Goal: Task Accomplishment & Management: Complete application form

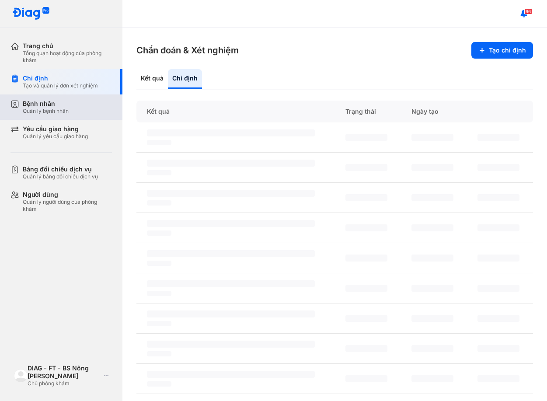
click at [77, 106] on div "Bệnh nhân Quản lý bệnh nhân" at bounding box center [67, 107] width 89 height 15
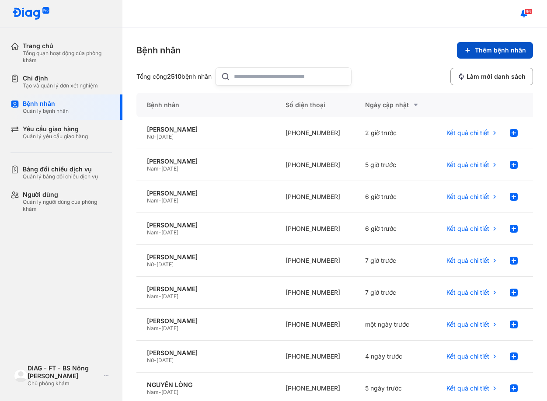
click at [490, 48] on span "Thêm bệnh nhân" at bounding box center [500, 50] width 51 height 8
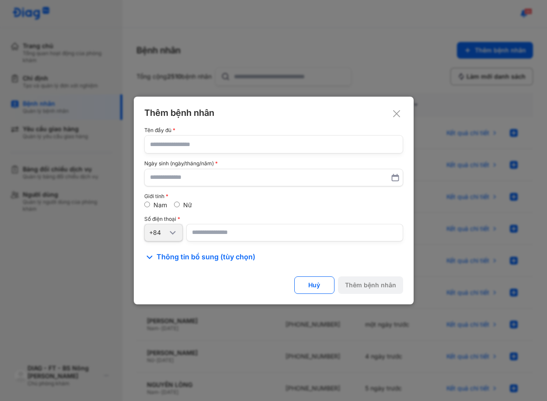
click at [192, 151] on input "text" at bounding box center [274, 144] width 248 height 17
click at [192, 139] on input "text" at bounding box center [274, 144] width 248 height 17
click at [171, 147] on input "text" at bounding box center [274, 144] width 248 height 17
paste input "**********"
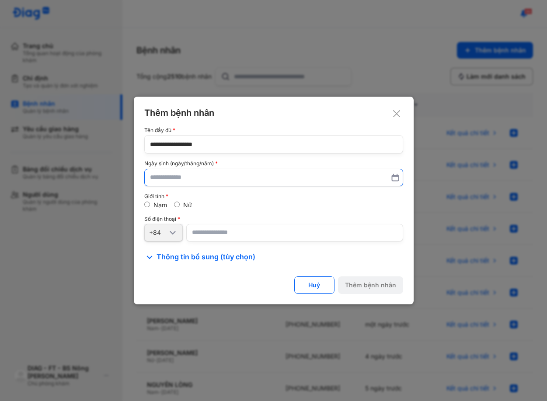
type input "**********"
click at [177, 171] on input "text" at bounding box center [273, 178] width 247 height 16
type input "**********"
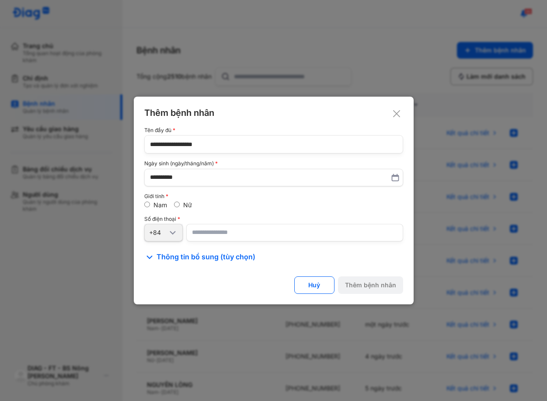
drag, startPoint x: 219, startPoint y: 223, endPoint x: 227, endPoint y: 235, distance: 14.6
click at [220, 224] on div "Số điện thoại +84" at bounding box center [273, 228] width 259 height 25
click at [227, 235] on input "number" at bounding box center [294, 232] width 217 height 17
click at [220, 236] on input "number" at bounding box center [294, 232] width 217 height 17
paste input "**********"
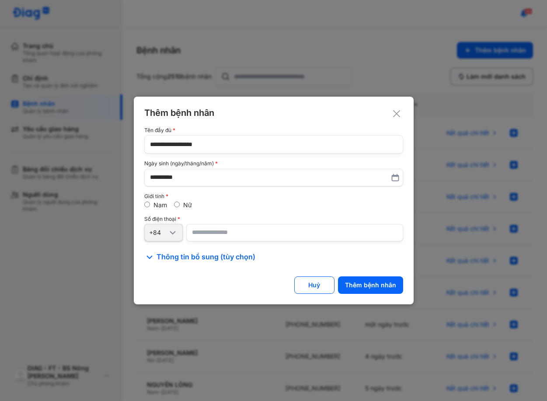
click at [225, 224] on input "**********" at bounding box center [294, 232] width 217 height 17
type input "**********"
click at [193, 206] on div "Nam Nữ" at bounding box center [273, 205] width 259 height 8
click at [189, 205] on label "Nữ" at bounding box center [187, 204] width 9 height 7
click at [219, 205] on div "Nam Nữ" at bounding box center [273, 205] width 259 height 8
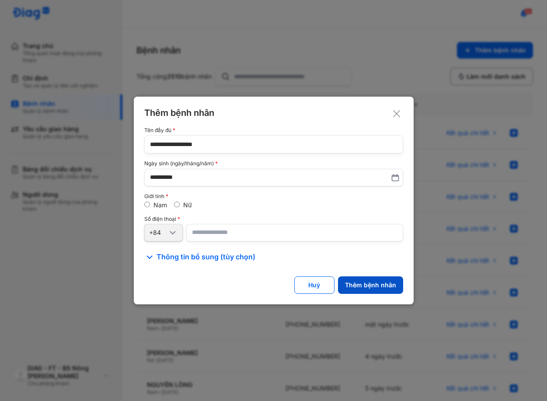
click at [363, 282] on div "Thêm bệnh nhân" at bounding box center [370, 285] width 51 height 8
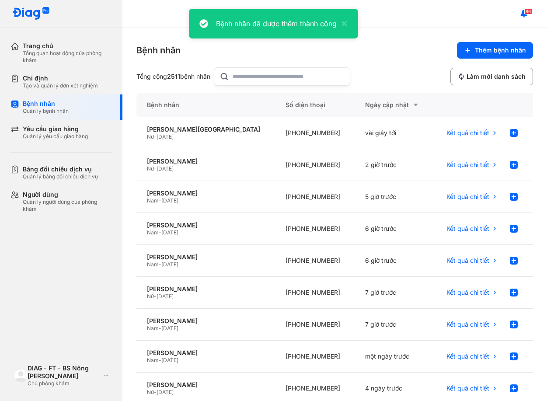
drag, startPoint x: 416, startPoint y: 63, endPoint x: 447, endPoint y: 98, distance: 46.2
click at [416, 62] on div "Bệnh nhân Thêm bệnh nhân Tổng cộng 2511 bệnh nhân Làm mới danh sách" at bounding box center [334, 64] width 397 height 44
click at [509, 131] on icon at bounding box center [514, 133] width 10 height 10
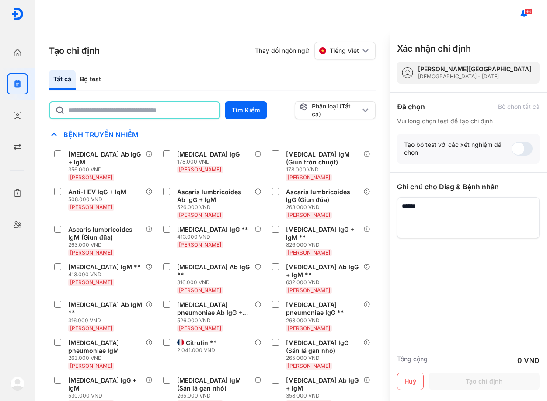
click at [180, 114] on input "text" at bounding box center [141, 110] width 146 height 16
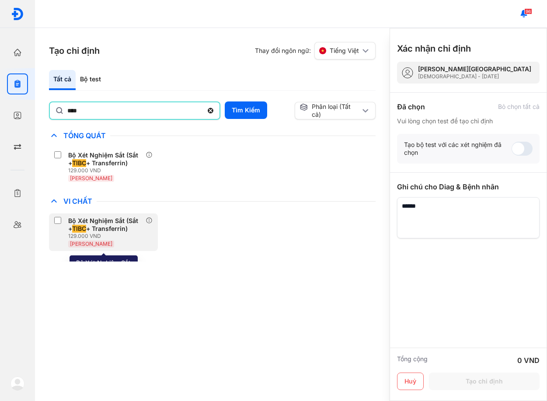
click at [111, 229] on div "Bộ Xét Nghiệm Sắt (Sắt + TIBC + Transferrin)" at bounding box center [105, 225] width 74 height 16
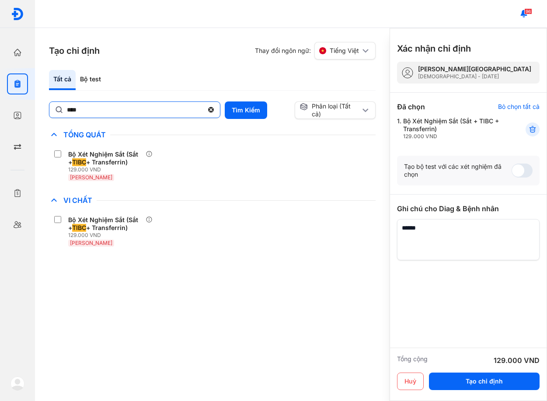
click at [122, 108] on input "****" at bounding box center [135, 110] width 136 height 16
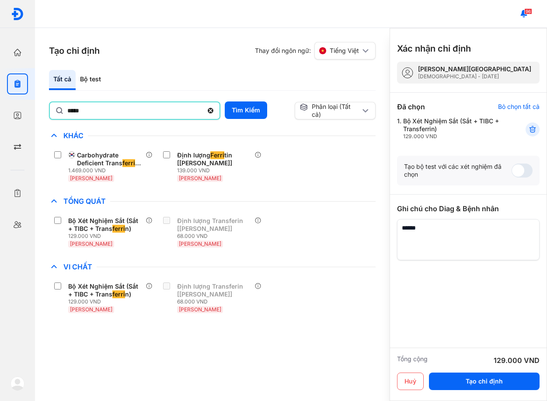
click at [309, 242] on div "Bộ Xét Nghiệm Sắt (Sắt + TIBC + Trans ferri n) 129.000 VND Huyết Thanh Định lượ…" at bounding box center [212, 232] width 327 height 38
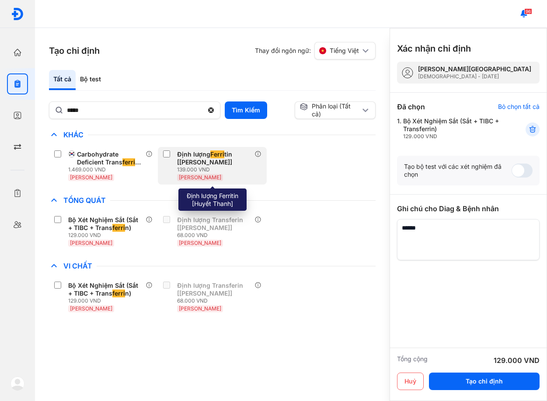
click at [203, 175] on span "[PERSON_NAME]" at bounding box center [200, 177] width 42 height 7
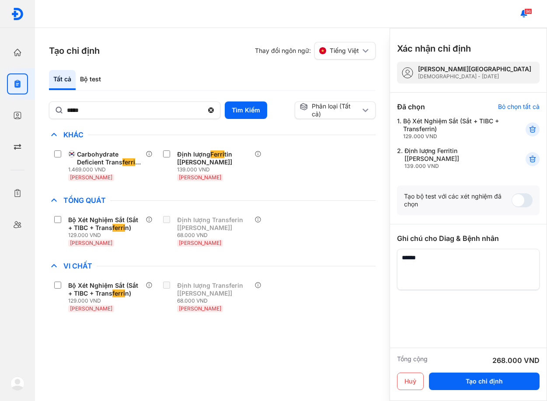
click at [324, 198] on div "Tổng Quát" at bounding box center [212, 200] width 327 height 10
click at [99, 107] on input "*****" at bounding box center [135, 110] width 136 height 16
type input "*"
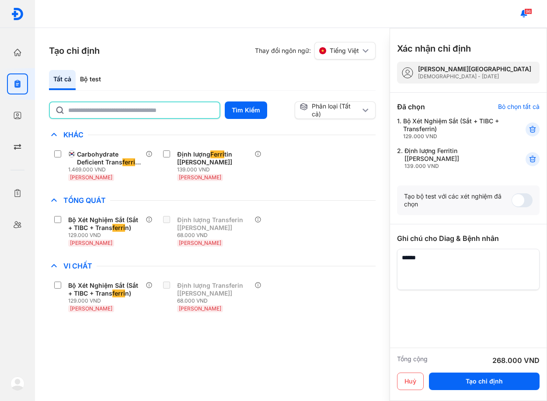
click at [152, 117] on input "text" at bounding box center [141, 110] width 146 height 16
type input "****"
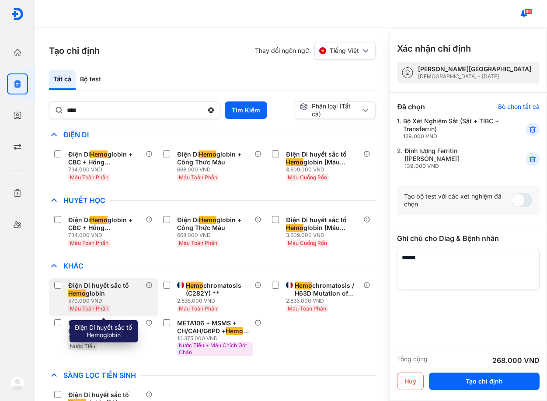
click at [100, 286] on div "Điện Di huyết sắc tố Hemo globin" at bounding box center [105, 290] width 74 height 16
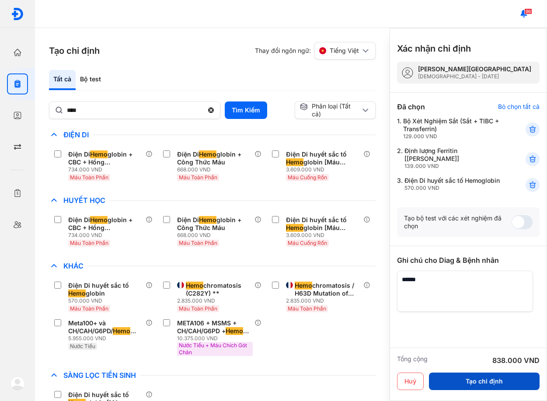
click at [472, 388] on button "Tạo chỉ định" at bounding box center [484, 381] width 111 height 17
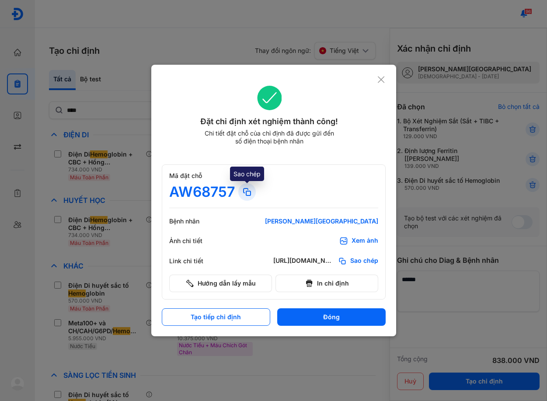
click at [248, 192] on use at bounding box center [247, 192] width 7 height 7
click at [383, 77] on icon at bounding box center [381, 79] width 8 height 9
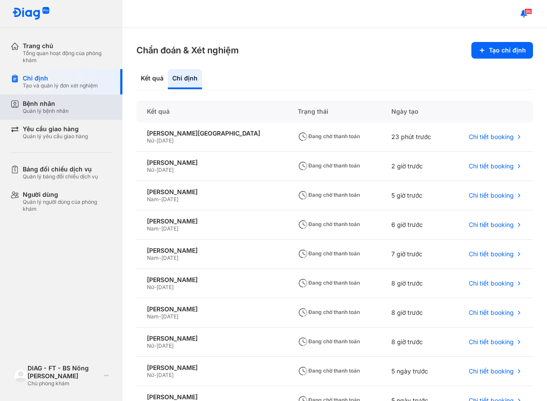
click at [42, 110] on div "Quản lý bệnh nhân" at bounding box center [46, 111] width 46 height 7
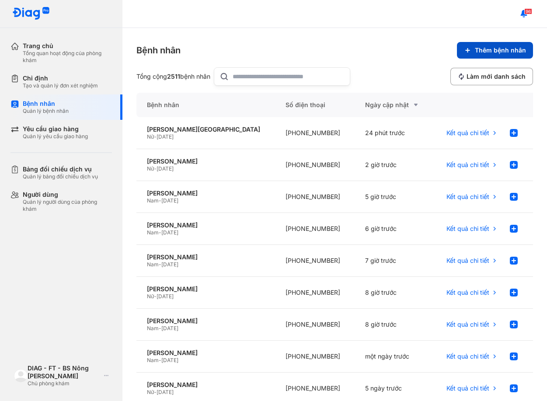
click at [477, 48] on span "Thêm bệnh nhân" at bounding box center [500, 50] width 51 height 8
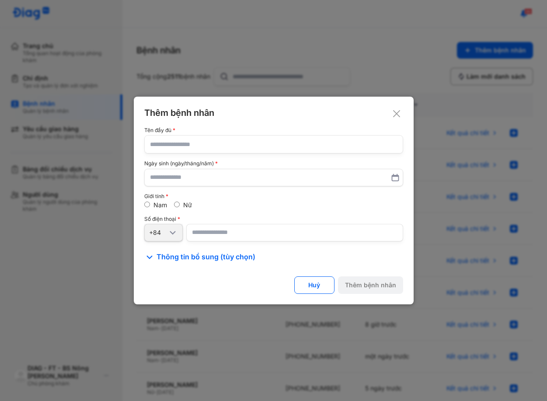
click at [206, 151] on input "text" at bounding box center [274, 144] width 248 height 17
click at [211, 140] on input "text" at bounding box center [274, 144] width 248 height 17
paste input "**********"
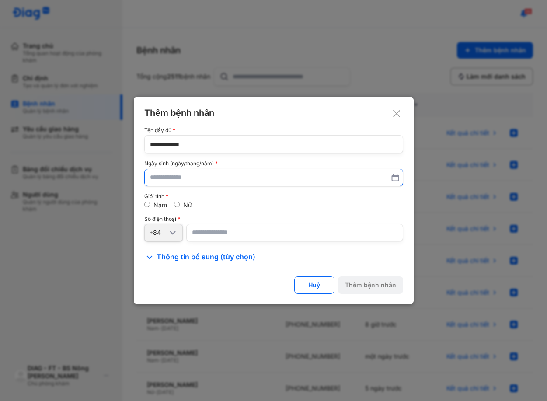
type input "**********"
click at [210, 180] on input "text" at bounding box center [273, 178] width 247 height 16
type input "**********"
click at [242, 233] on input "number" at bounding box center [294, 232] width 217 height 17
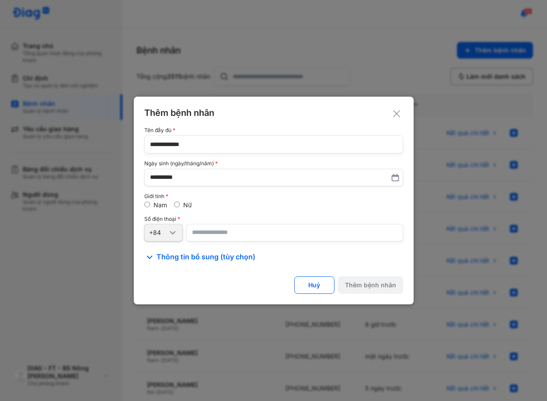
click at [207, 234] on input "number" at bounding box center [294, 232] width 217 height 17
paste input "**********"
type input "**********"
click at [208, 220] on div "Số điện thoại" at bounding box center [273, 219] width 259 height 6
click at [186, 207] on label "Nữ" at bounding box center [187, 204] width 9 height 7
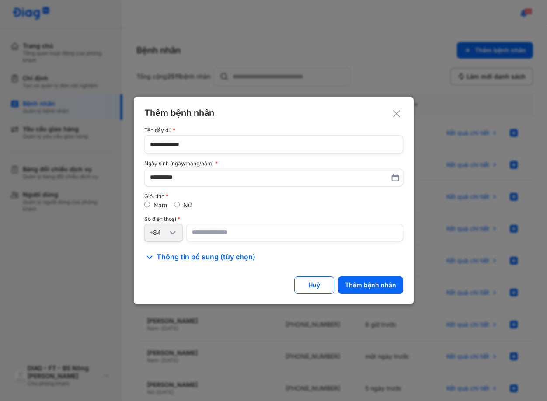
drag, startPoint x: 209, startPoint y: 206, endPoint x: 253, endPoint y: 228, distance: 49.5
click at [210, 207] on div "Nam Nữ" at bounding box center [273, 205] width 259 height 8
click at [369, 285] on div "Thêm bệnh nhân" at bounding box center [370, 285] width 51 height 8
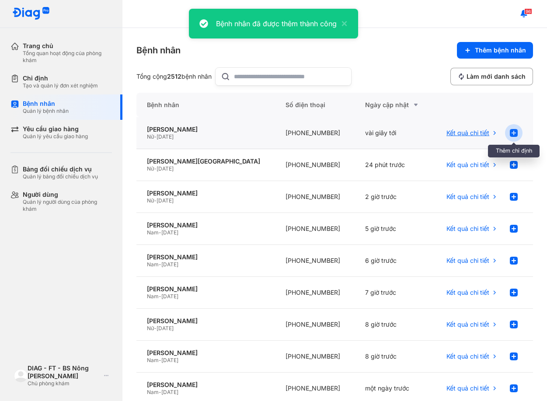
click at [510, 136] on use at bounding box center [514, 133] width 8 height 8
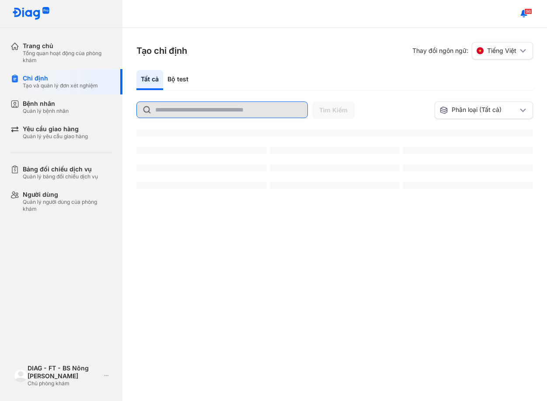
click at [235, 112] on input "text" at bounding box center [228, 110] width 147 height 16
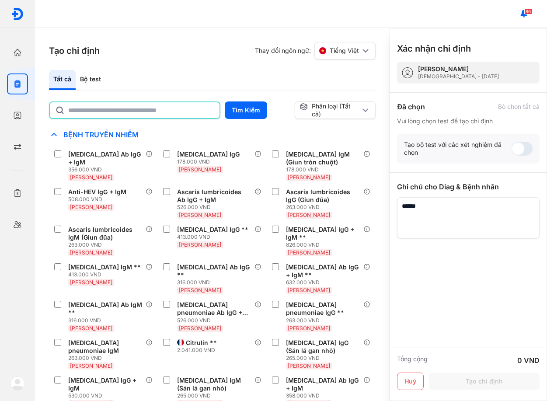
click at [97, 112] on input "text" at bounding box center [141, 110] width 146 height 16
click at [112, 112] on input "text" at bounding box center [141, 110] width 146 height 16
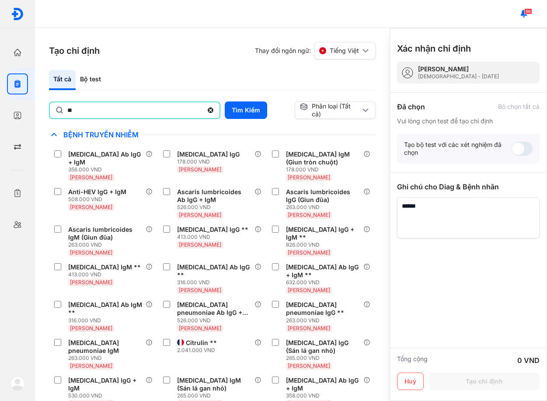
type input "*"
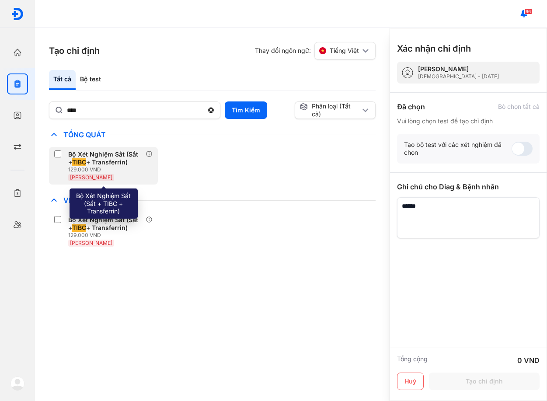
click at [108, 158] on div "Bộ Xét Nghiệm Sắt (Sắt + TIBC + Transferrin)" at bounding box center [105, 158] width 74 height 16
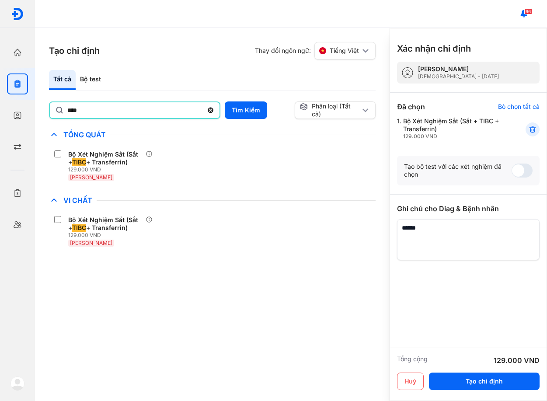
click at [120, 108] on input "****" at bounding box center [135, 110] width 136 height 16
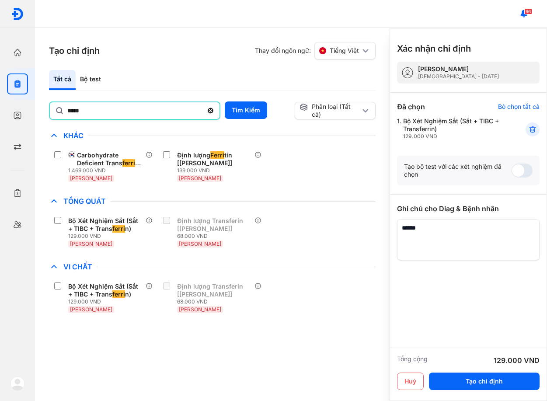
click at [302, 224] on div "Bộ Xét Nghiệm Sắt (Sắt + TIBC + Trans ferri n) 129.000 VND Huyết Thanh Định lượ…" at bounding box center [212, 232] width 327 height 38
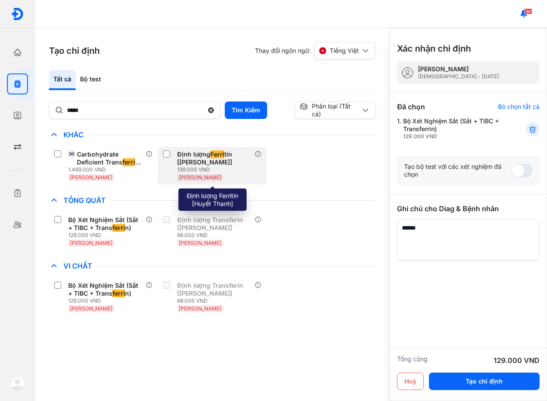
click at [210, 167] on div "139.000 VND" at bounding box center [215, 169] width 77 height 7
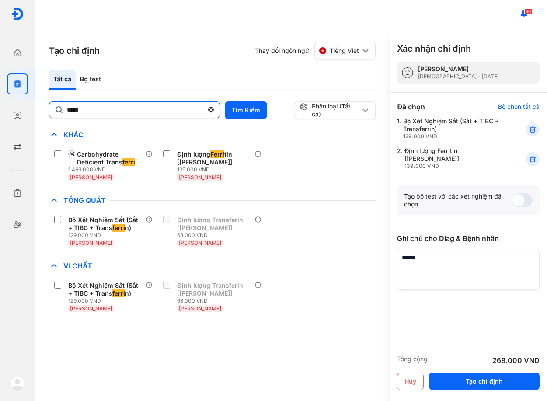
click at [152, 118] on input "*****" at bounding box center [135, 110] width 136 height 16
type input "*"
type input "****"
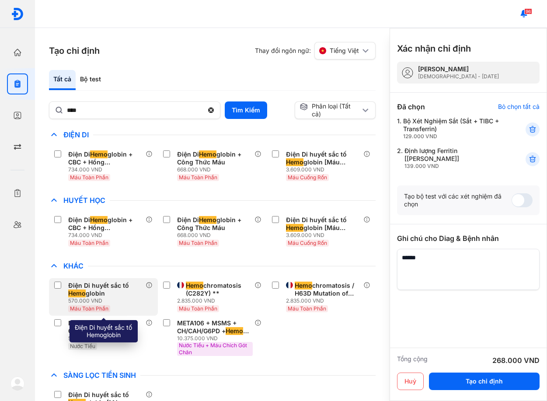
click at [75, 304] on div "570.000 VND" at bounding box center [106, 300] width 77 height 7
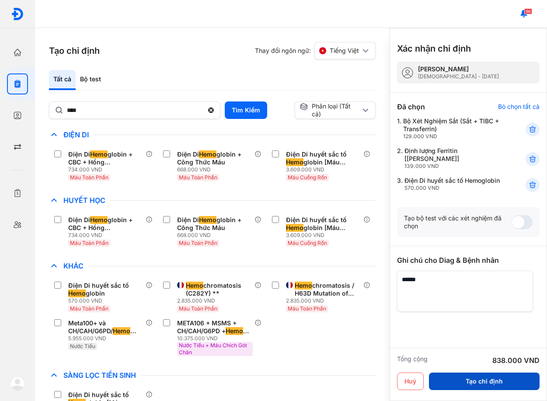
click at [458, 390] on button "Tạo chỉ định" at bounding box center [484, 381] width 111 height 17
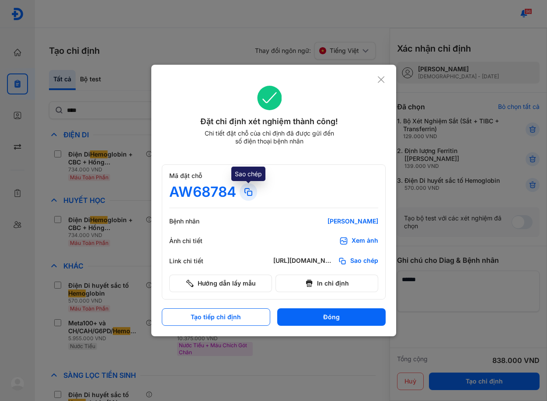
click at [248, 192] on icon at bounding box center [248, 192] width 10 height 10
click at [378, 79] on icon at bounding box center [381, 79] width 8 height 9
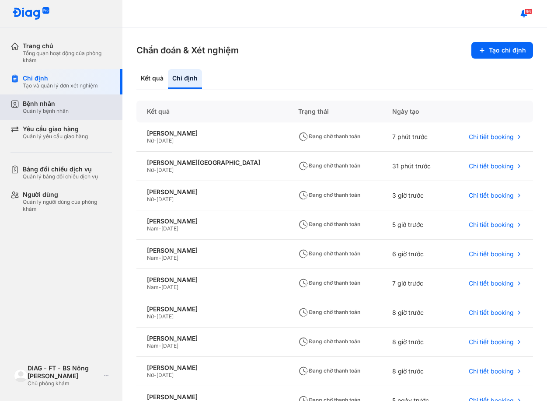
click at [61, 110] on div "Quản lý bệnh nhân" at bounding box center [46, 111] width 46 height 7
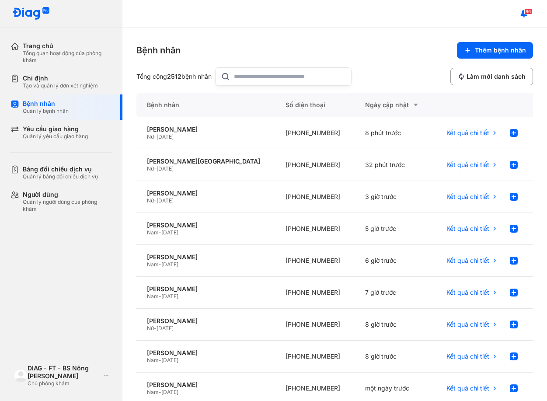
click at [380, 47] on div "Bệnh nhân Thêm bệnh nhân" at bounding box center [334, 50] width 397 height 17
click at [394, 33] on div "Bệnh nhân Thêm bệnh nhân Tổng cộng 2512 bệnh nhân Làm mới danh sách Bệnh nhân S…" at bounding box center [334, 214] width 425 height 373
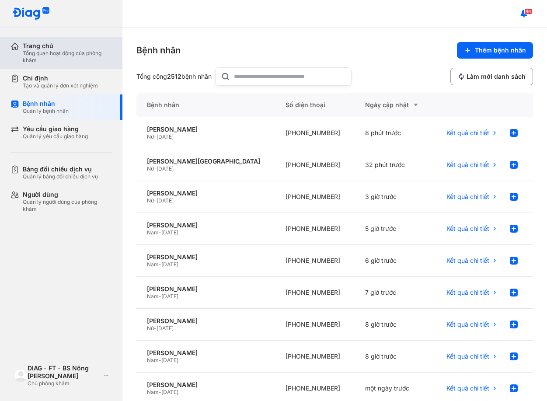
click at [33, 51] on div "Tổng quan hoạt động của phòng khám" at bounding box center [67, 57] width 89 height 14
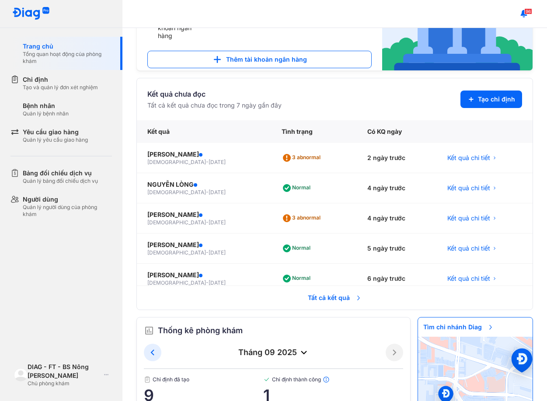
scroll to position [202, 0]
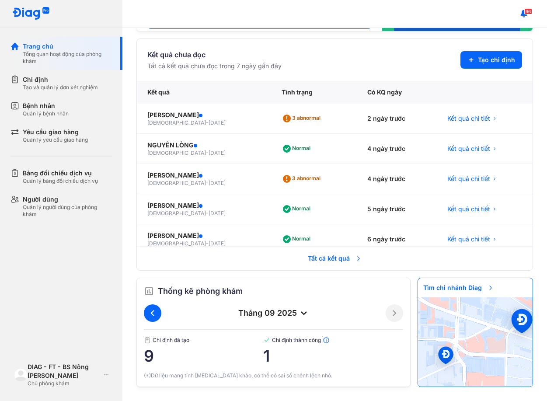
click at [153, 312] on use at bounding box center [152, 314] width 3 height 6
click at [161, 311] on div "tháng 08 2025" at bounding box center [273, 313] width 224 height 10
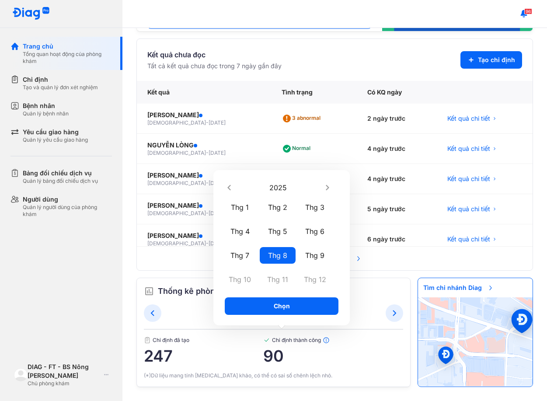
click at [385, 56] on section "Kết quả chưa đọc Tất cả kết quả chưa đọc trong 7 ngày gần đây Tạo chỉ định" at bounding box center [334, 59] width 375 height 21
click at [26, 106] on div "Bệnh nhân" at bounding box center [46, 105] width 46 height 9
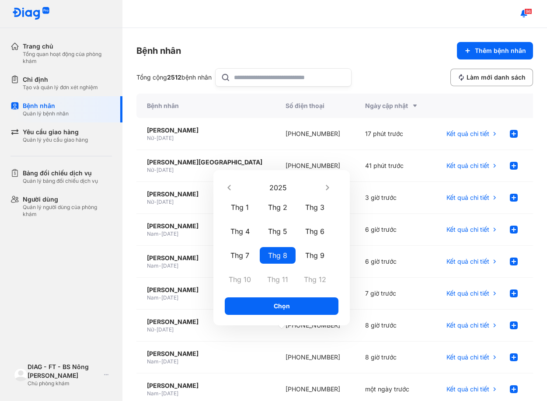
click at [371, 59] on div "Bệnh nhân Thêm bệnh nhân" at bounding box center [334, 50] width 397 height 17
click at [509, 137] on icon at bounding box center [514, 134] width 10 height 10
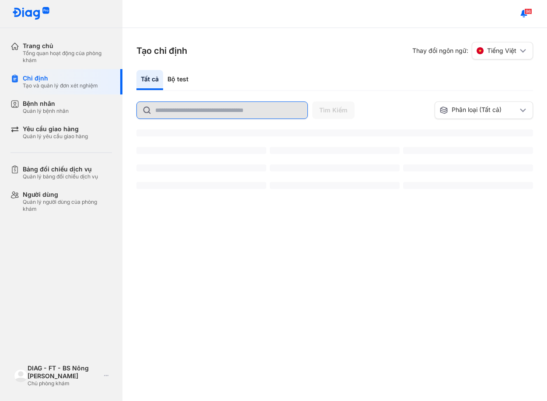
click at [229, 108] on input "text" at bounding box center [228, 110] width 147 height 17
click at [229, 108] on input "text" at bounding box center [228, 110] width 147 height 16
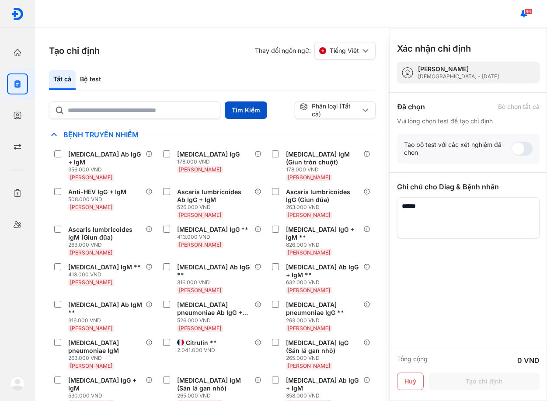
click at [229, 108] on button "Tìm Kiếm" at bounding box center [246, 109] width 42 height 17
drag, startPoint x: 229, startPoint y: 108, endPoint x: 164, endPoint y: 105, distance: 64.3
click at [183, 108] on div "Tìm Kiếm" at bounding box center [170, 109] width 242 height 17
click at [148, 104] on input "text" at bounding box center [141, 110] width 146 height 16
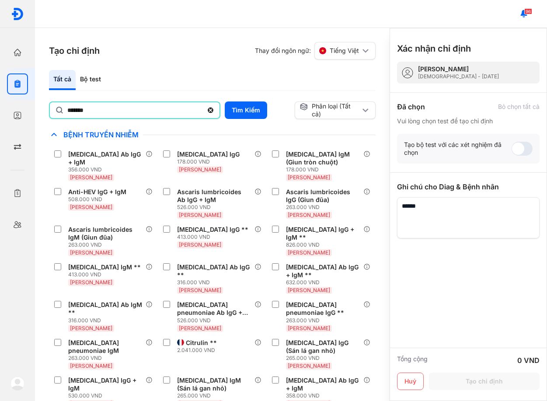
type input "*******"
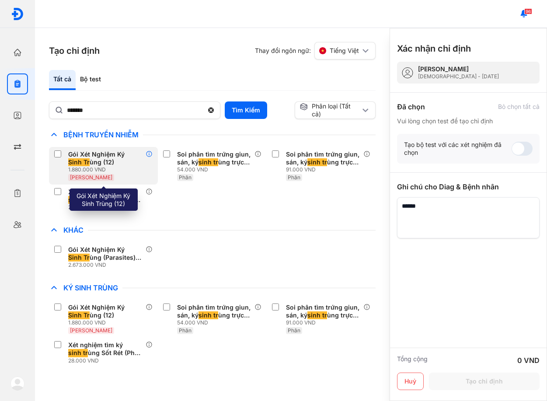
click at [149, 156] on icon at bounding box center [149, 153] width 7 height 7
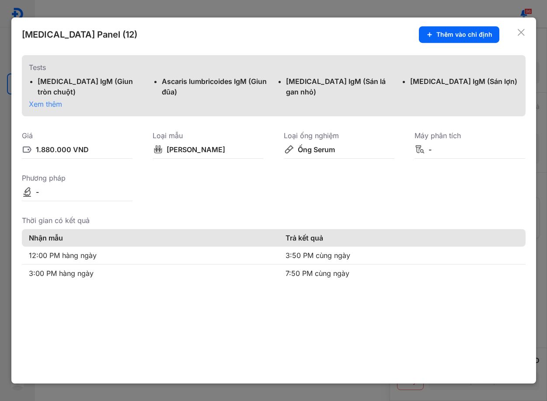
click at [49, 104] on span "Xem thêm" at bounding box center [45, 104] width 33 height 9
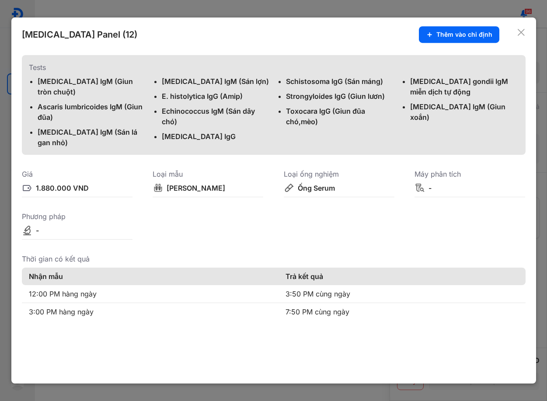
click at [522, 33] on use at bounding box center [521, 32] width 7 height 7
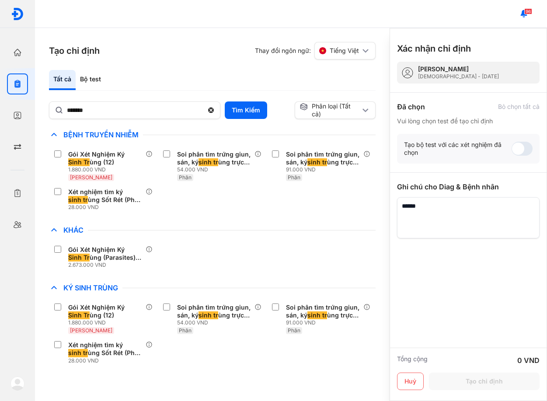
click at [345, 12] on div "96" at bounding box center [291, 14] width 512 height 28
